Goal: Task Accomplishment & Management: Use online tool/utility

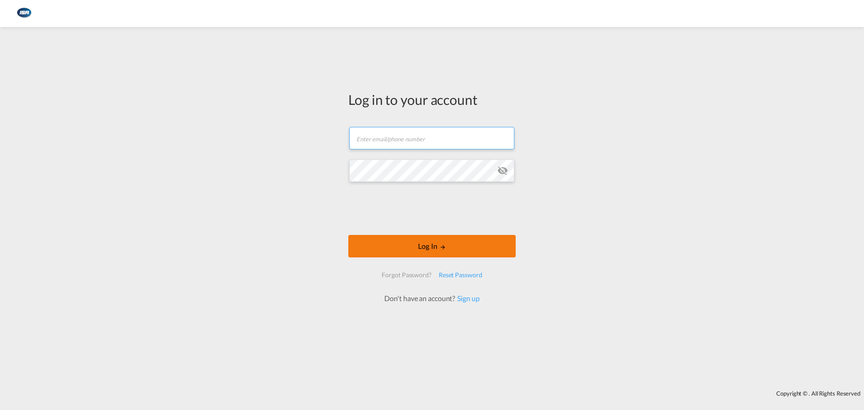
type input "[EMAIL_ADDRESS][DOMAIN_NAME]"
click at [407, 253] on button "Log In" at bounding box center [431, 246] width 167 height 22
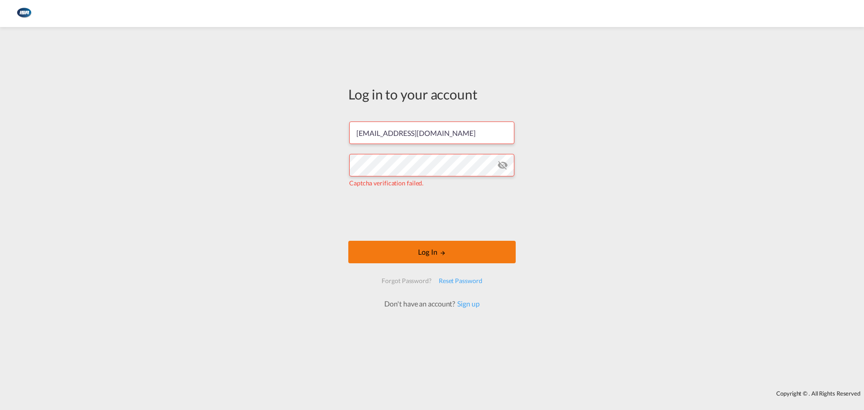
click at [393, 249] on button "Log In" at bounding box center [431, 252] width 167 height 22
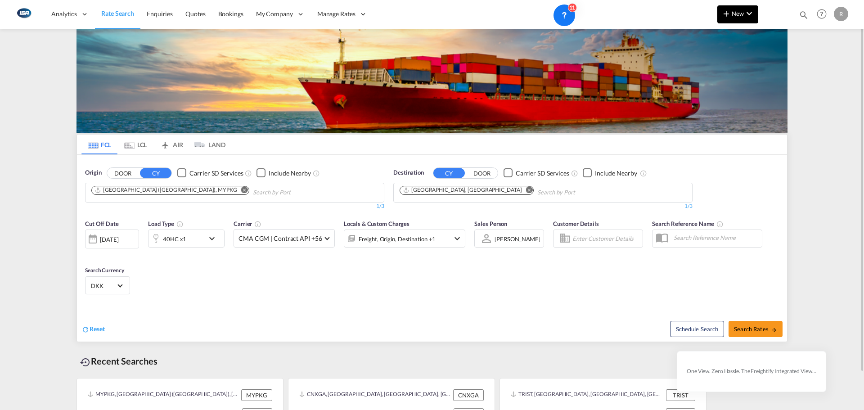
click at [740, 13] on span "New" at bounding box center [738, 13] width 34 height 7
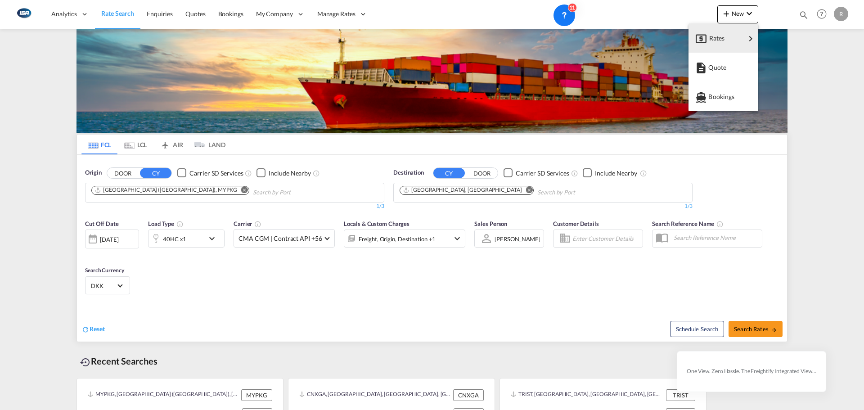
click at [743, 41] on div "Rates" at bounding box center [727, 38] width 36 height 22
click at [780, 69] on span "Ratesheet" at bounding box center [775, 67] width 10 height 18
